Goal: Information Seeking & Learning: Understand process/instructions

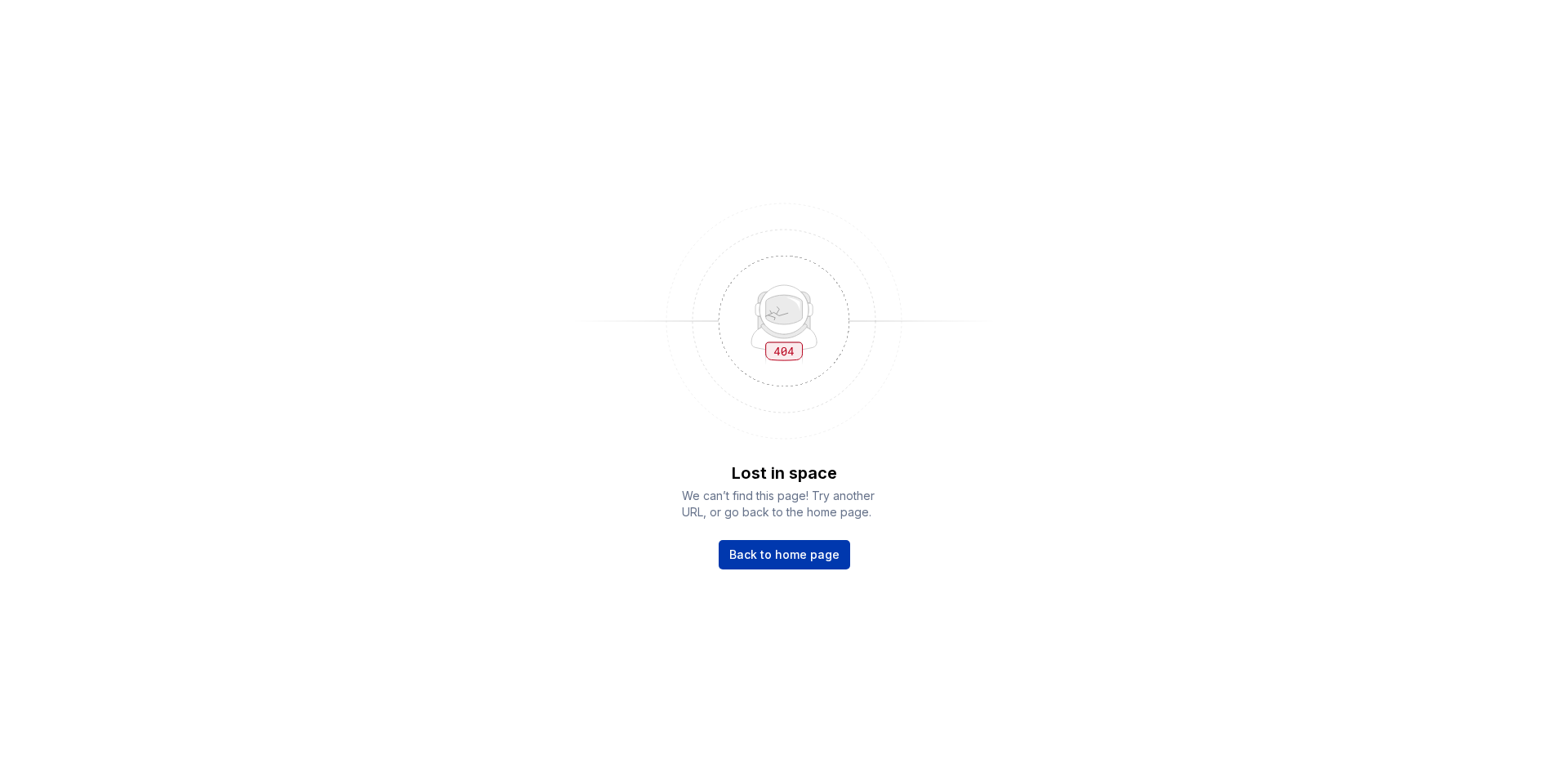
click at [765, 548] on span "Back to home page" at bounding box center [785, 555] width 111 height 16
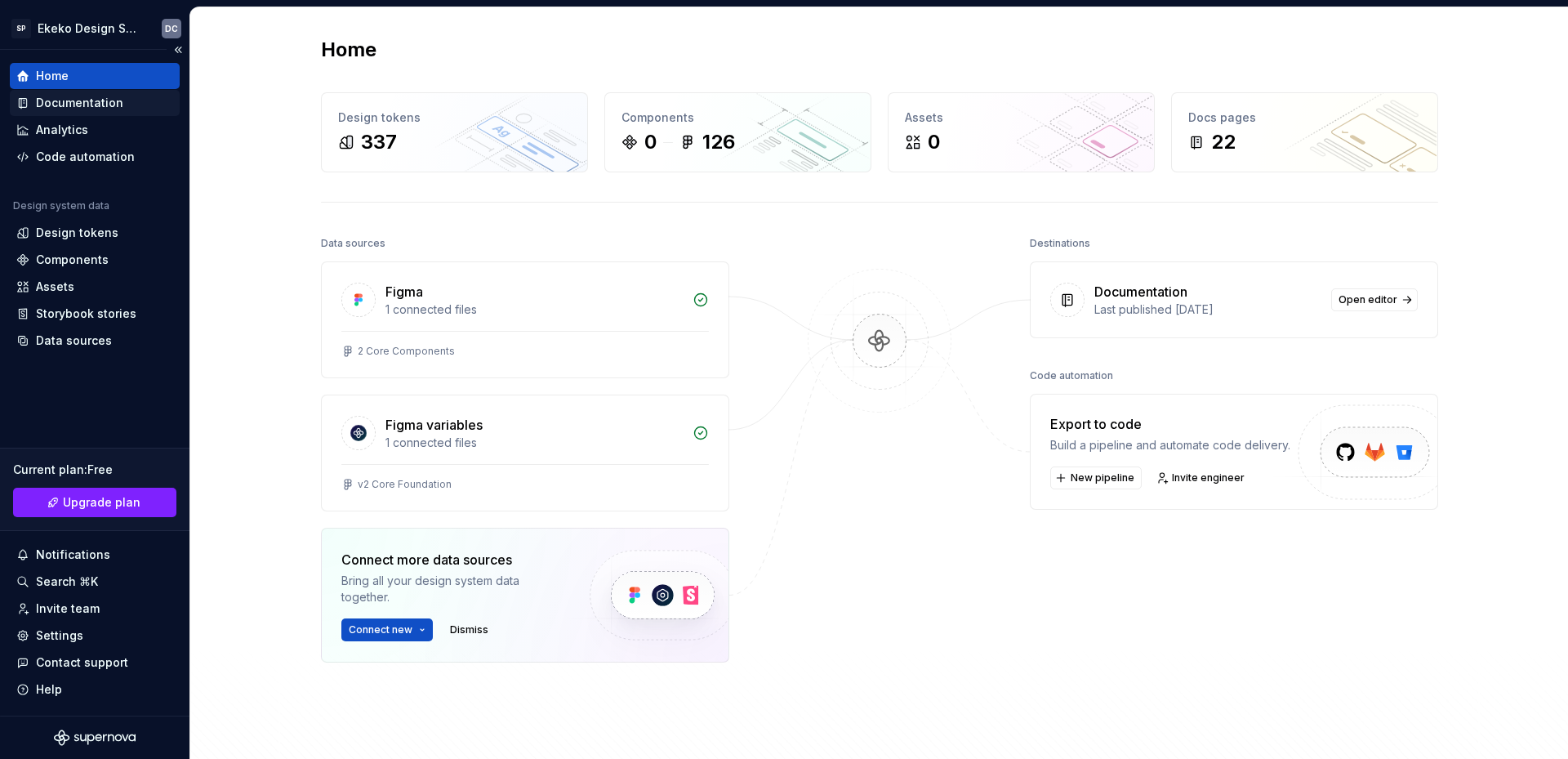
click at [104, 101] on div "Documentation" at bounding box center [80, 103] width 87 height 16
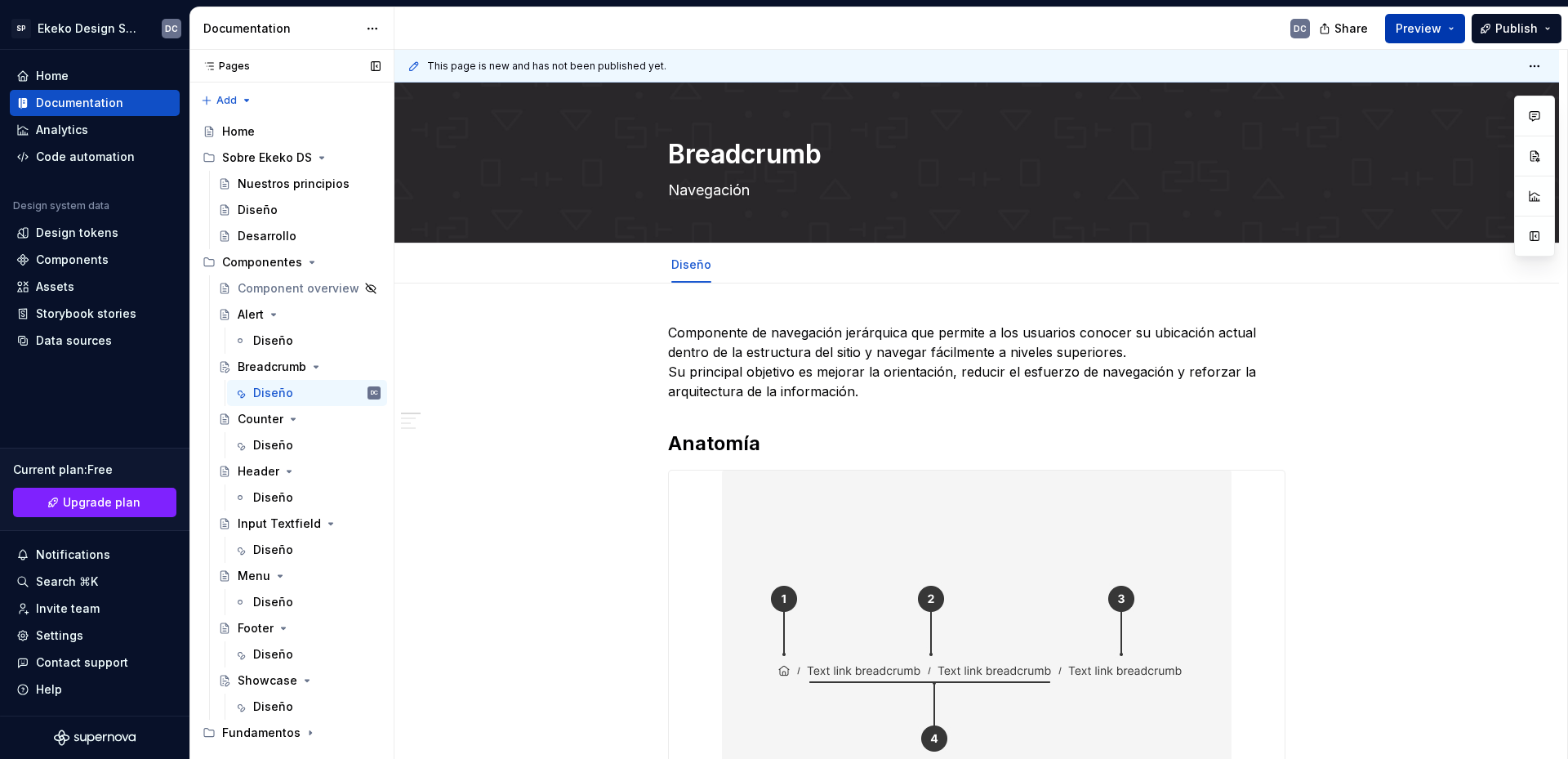
click at [1428, 29] on span "Preview" at bounding box center [1418, 29] width 45 height 16
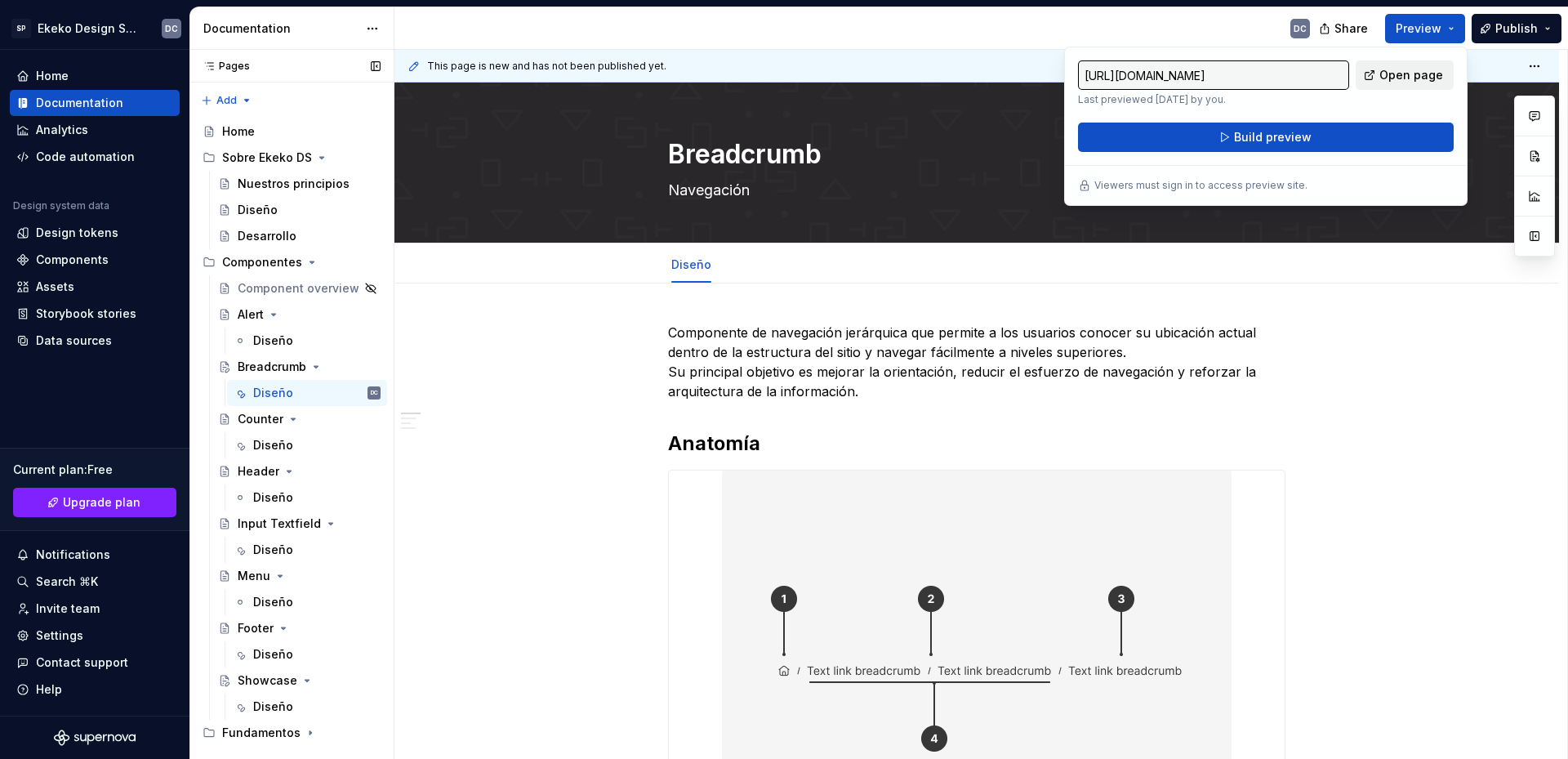
click at [1412, 73] on span "Open page" at bounding box center [1411, 75] width 63 height 16
type textarea "*"
